Goal: Transaction & Acquisition: Purchase product/service

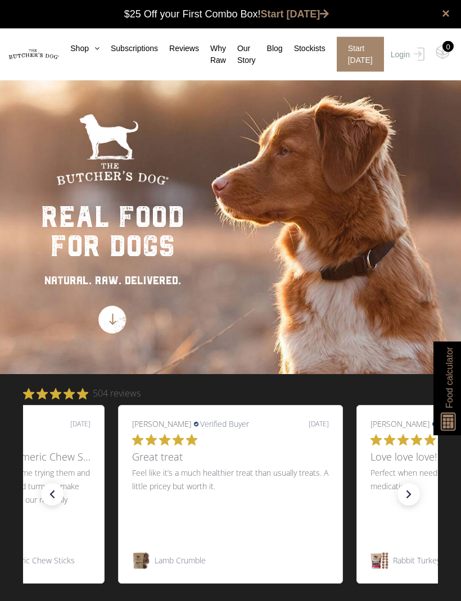
scroll to position [1, 0]
click at [89, 47] on icon at bounding box center [94, 48] width 11 height 8
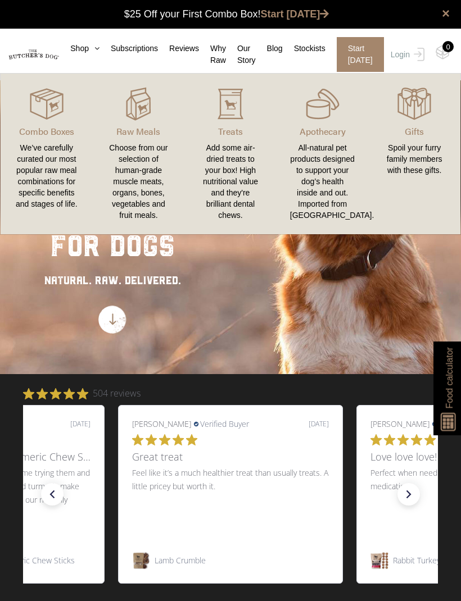
click at [0, 0] on img at bounding box center [0, 0] width 0 height 0
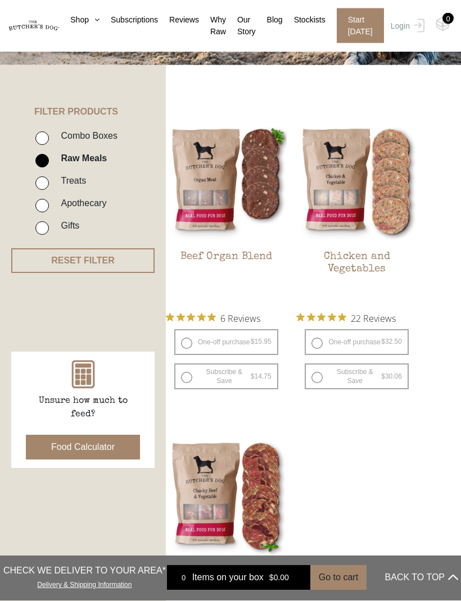
scroll to position [217, 0]
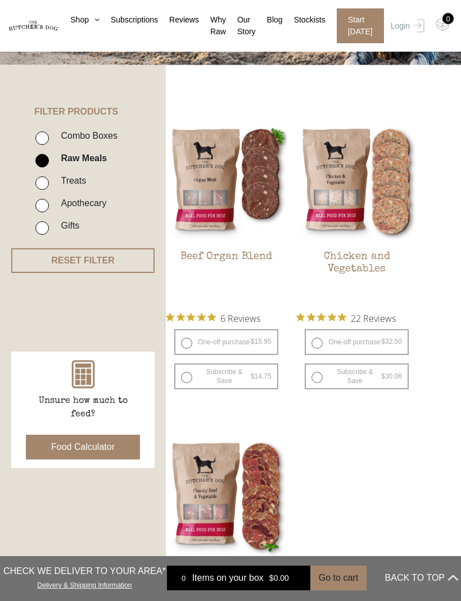
click at [323, 346] on label "One-off purchase $ 32.50 — or subscribe and save 7.5%" at bounding box center [357, 342] width 104 height 26
radio input "true"
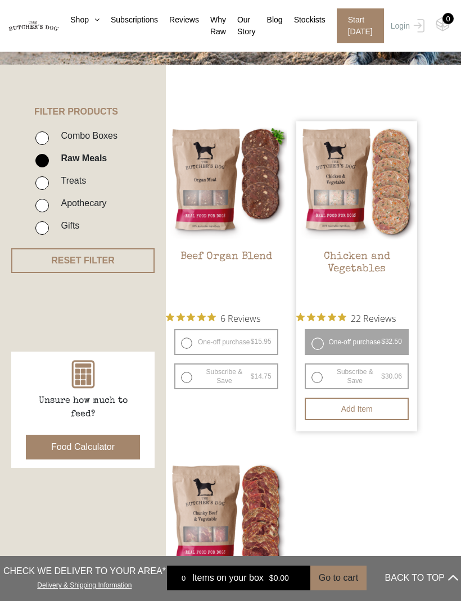
click at [321, 347] on label "One-off purchase $ 32.50 — or subscribe and save 7.5%" at bounding box center [357, 342] width 104 height 26
click at [324, 341] on label "One-off purchase $ 32.50 — or subscribe and save 7.5%" at bounding box center [357, 342] width 104 height 26
click at [368, 413] on button "Add item" at bounding box center [357, 409] width 104 height 22
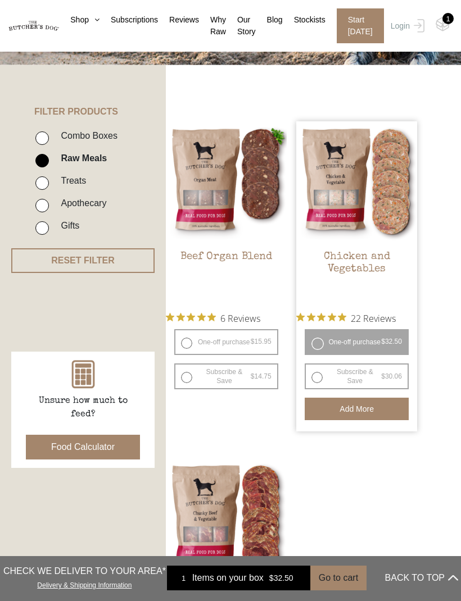
click at [371, 410] on button "Add more" at bounding box center [357, 409] width 104 height 22
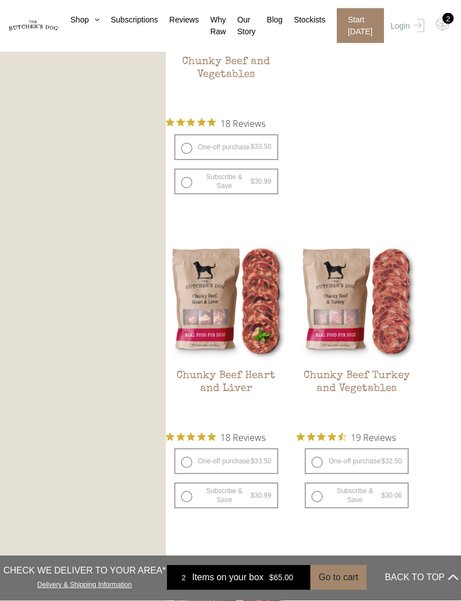
scroll to position [765, 0]
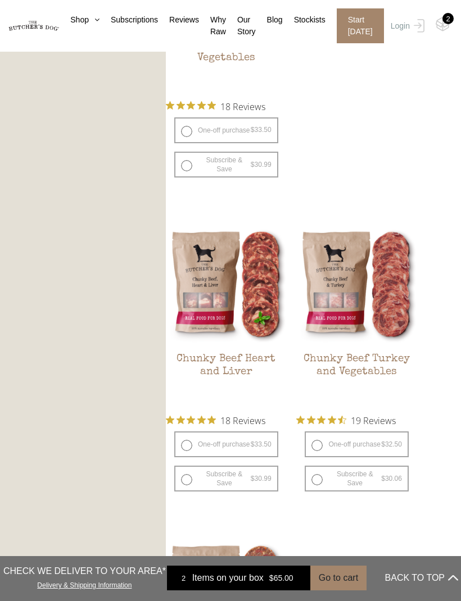
click at [321, 447] on label "One-off purchase $ 32.50 — or subscribe and save 7.5%" at bounding box center [357, 445] width 104 height 26
radio input "true"
radio input "false"
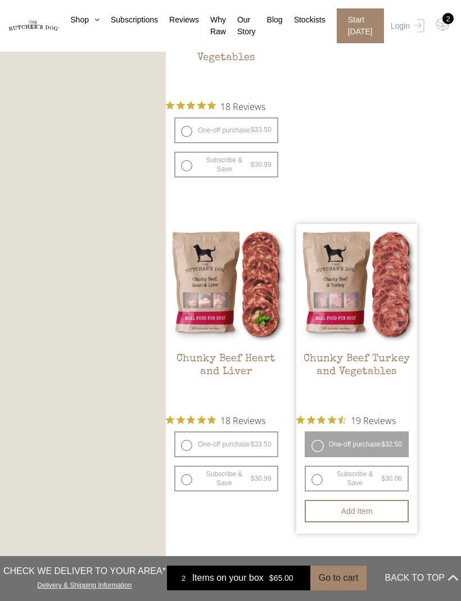
click at [371, 514] on button "Add item" at bounding box center [357, 511] width 104 height 22
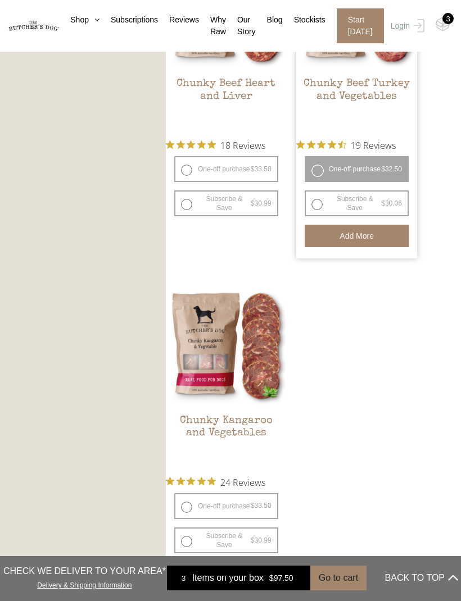
scroll to position [1058, 0]
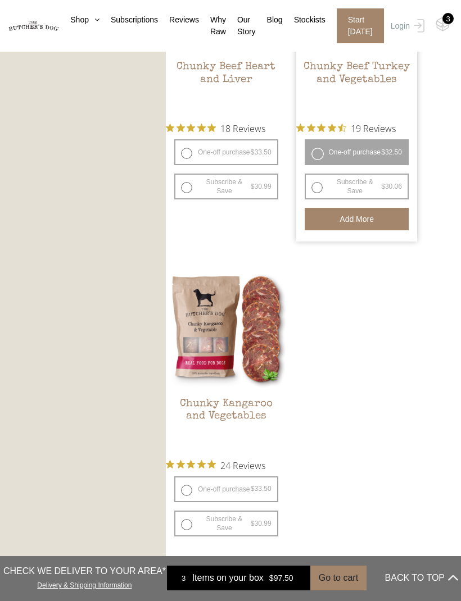
click at [192, 490] on label "One-off purchase $ 33.50 — or subscribe and save 7.5%" at bounding box center [226, 490] width 104 height 26
radio input "true"
radio input "false"
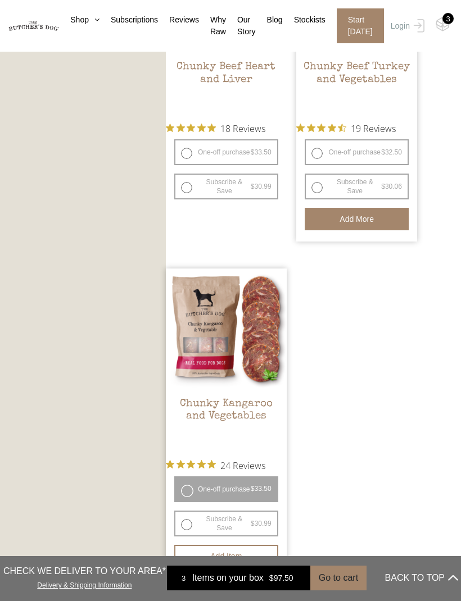
click at [237, 556] on button "Add item" at bounding box center [226, 556] width 104 height 22
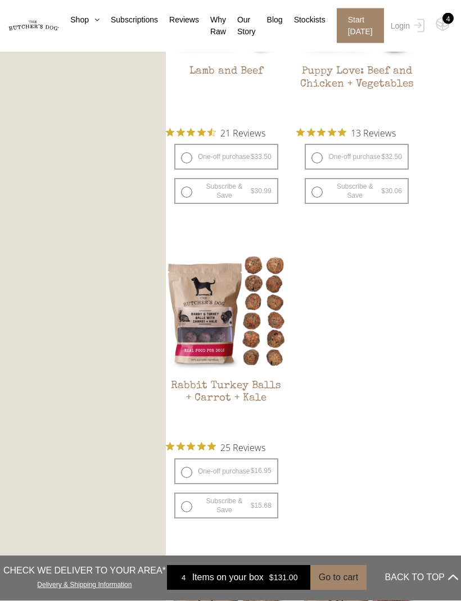
scroll to position [1727, 0]
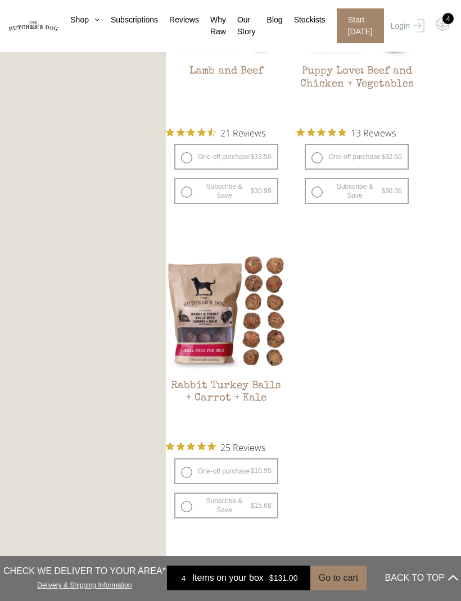
click at [188, 474] on label "One-off purchase $ 16.95 — or subscribe and save 7.5%" at bounding box center [226, 472] width 104 height 26
radio input "true"
radio input "false"
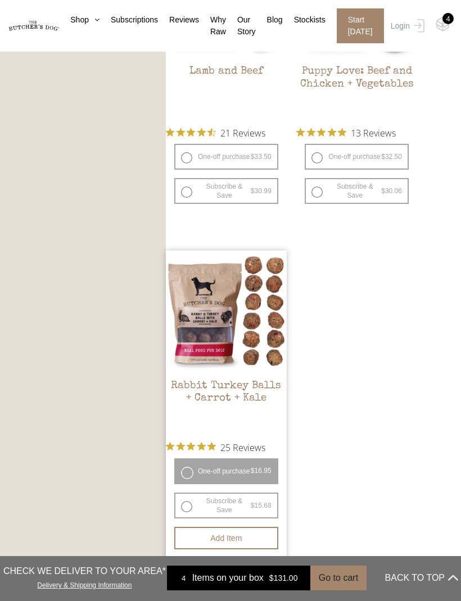
click at [242, 537] on button "Add item" at bounding box center [226, 538] width 104 height 22
click at [242, 541] on button "Add more" at bounding box center [226, 538] width 104 height 22
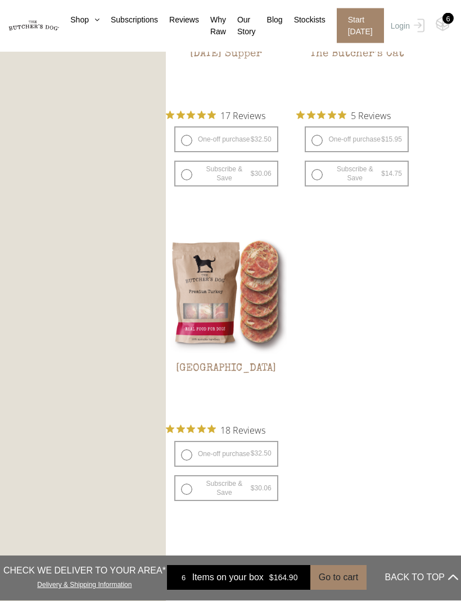
scroll to position [2396, 0]
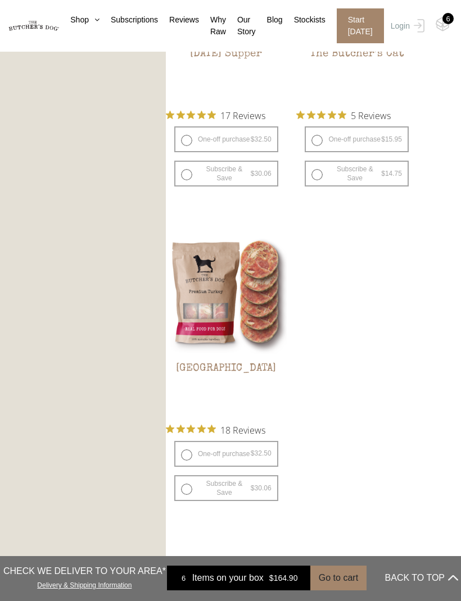
click at [194, 457] on label "One-off purchase $ 32.50 — or subscribe and save 7.5%" at bounding box center [226, 454] width 104 height 26
radio input "true"
radio input "false"
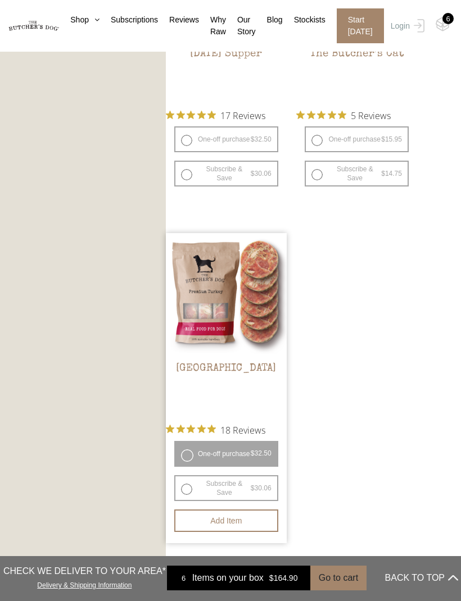
click at [239, 518] on button "Add item" at bounding box center [226, 521] width 104 height 22
click at [0, 0] on img at bounding box center [0, 0] width 0 height 0
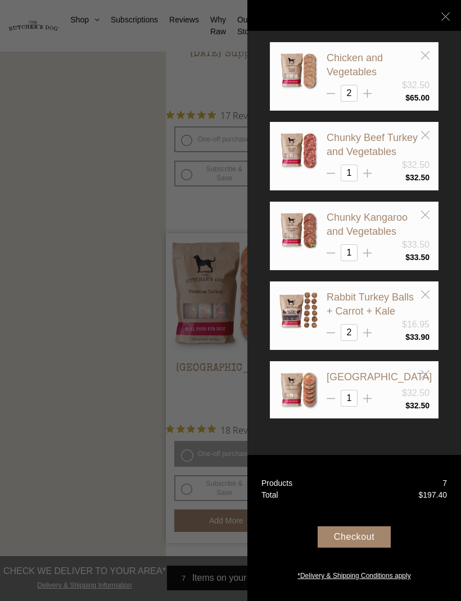
click at [353, 548] on div "Checkout" at bounding box center [353, 537] width 73 height 21
